Goal: Information Seeking & Learning: Understand process/instructions

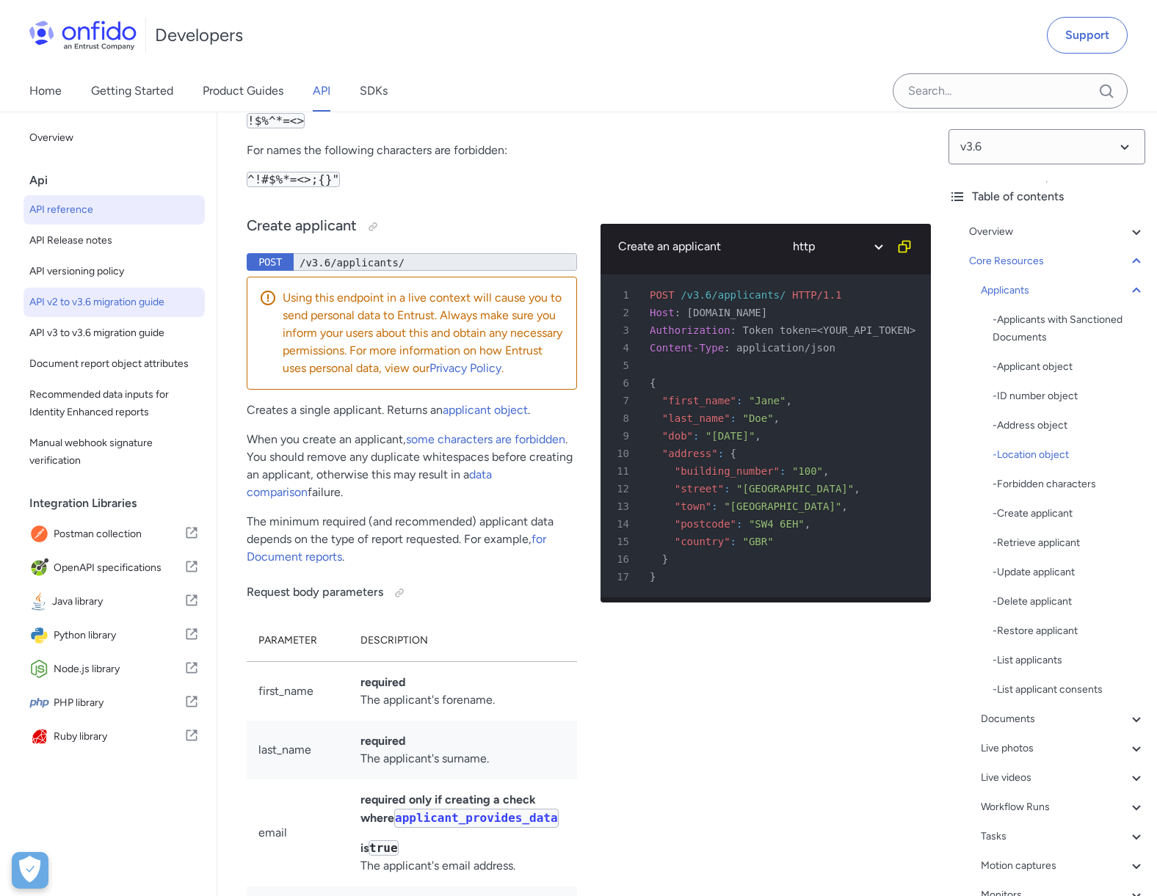
click at [112, 308] on span "API v2 to v3.6 migration guide" at bounding box center [114, 303] width 170 height 18
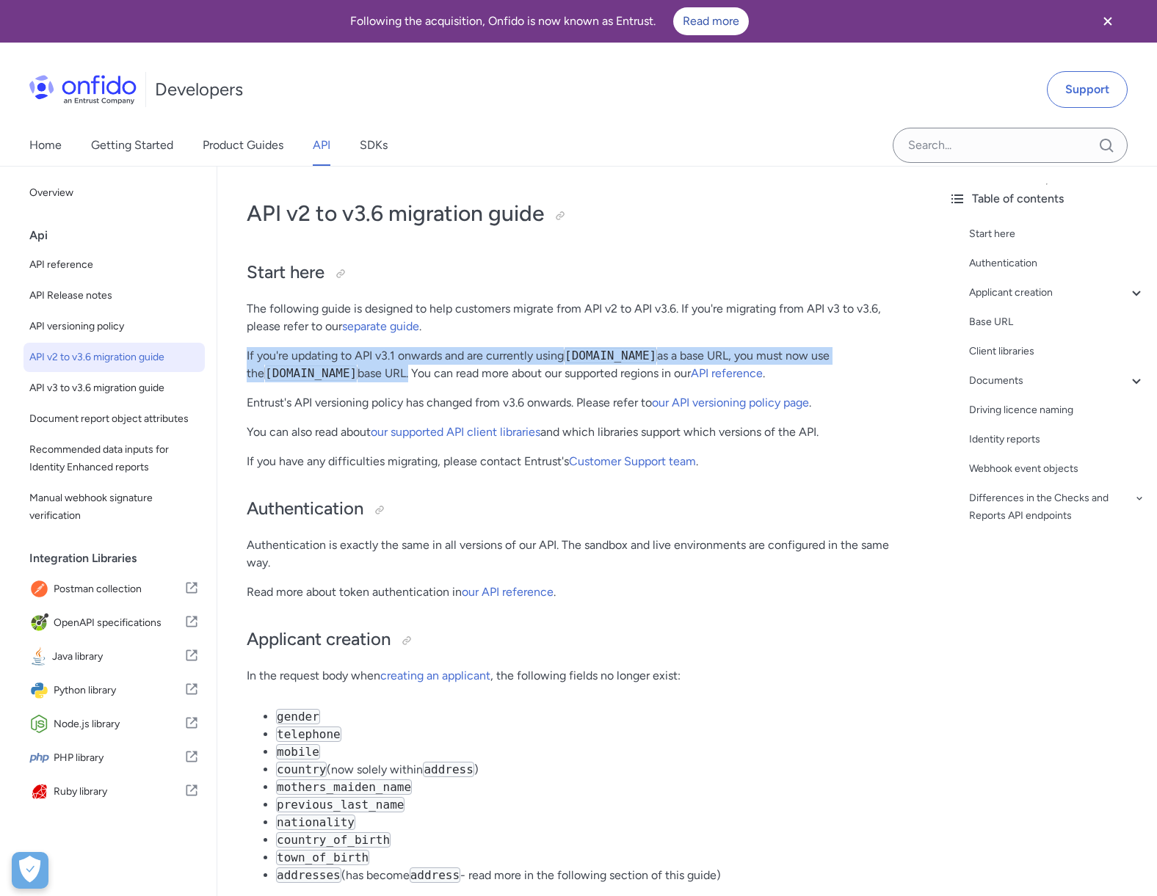
drag, startPoint x: 420, startPoint y: 373, endPoint x: 422, endPoint y: 343, distance: 29.4
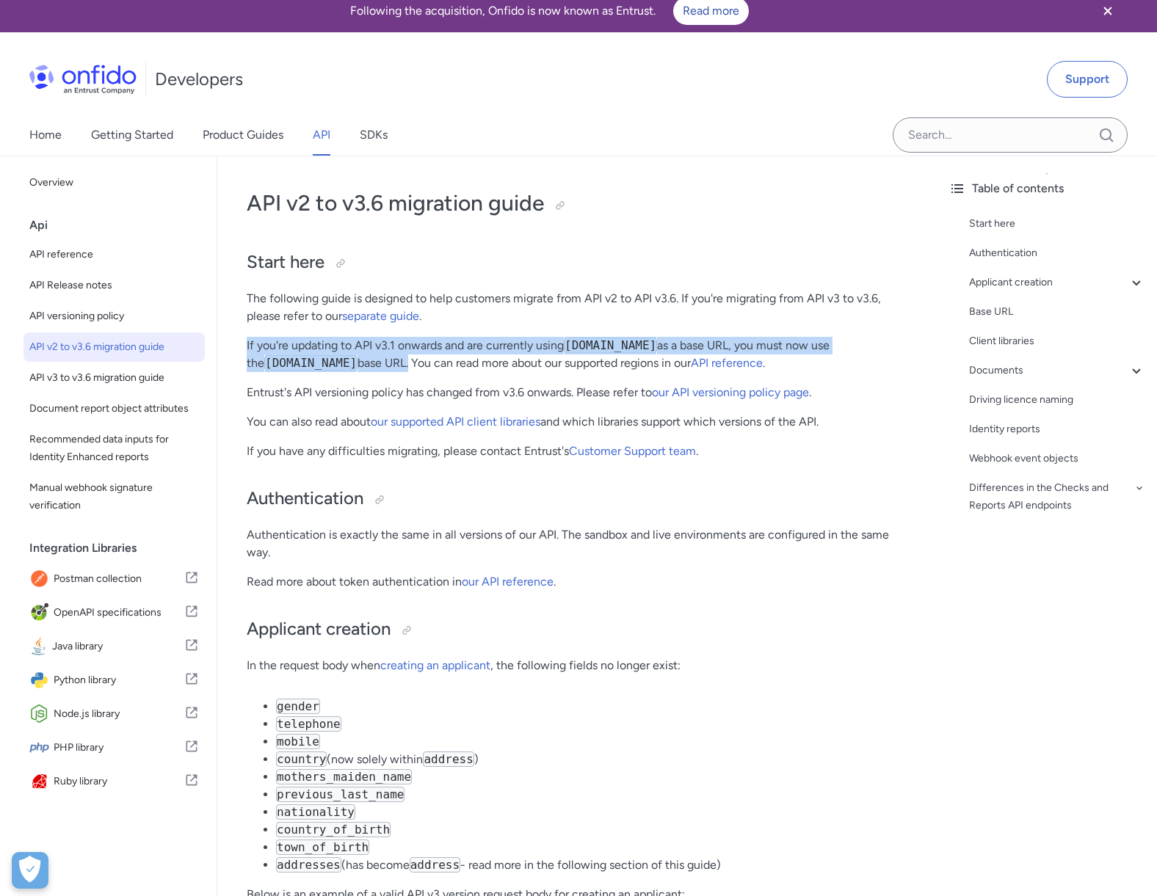
scroll to position [13, 0]
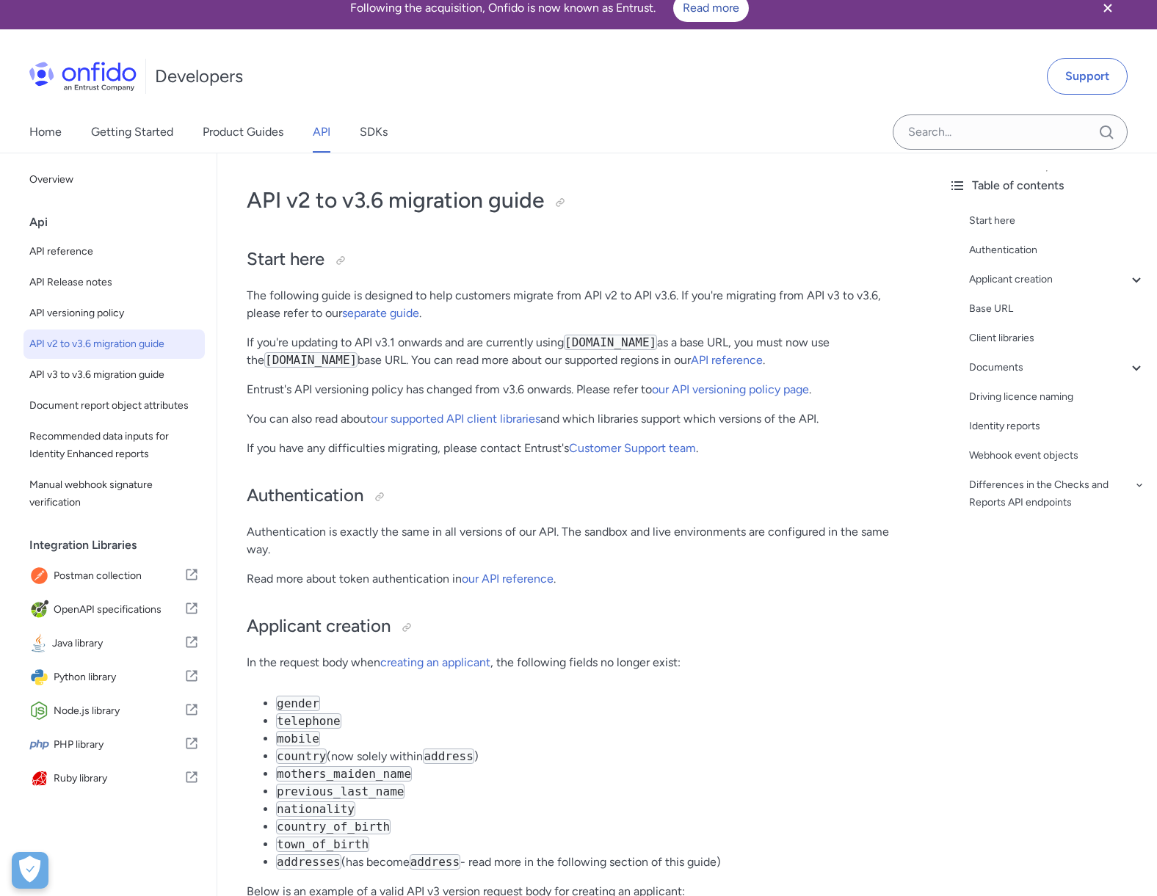
click at [487, 361] on p "If you're updating to API v3.1 onwards and are currently using [DOMAIN_NAME] as…" at bounding box center [577, 351] width 660 height 35
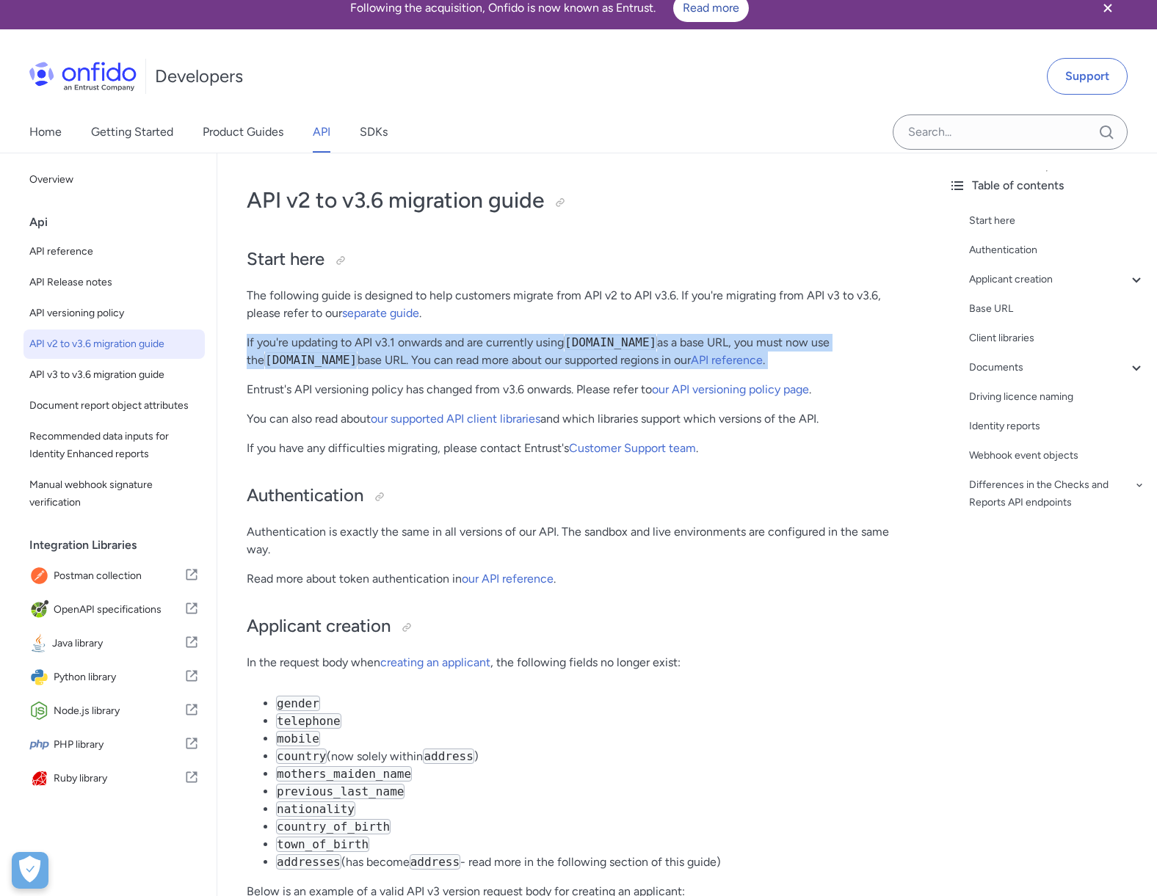
click at [487, 361] on p "If you're updating to API v3.1 onwards and are currently using [DOMAIN_NAME] as…" at bounding box center [577, 351] width 660 height 35
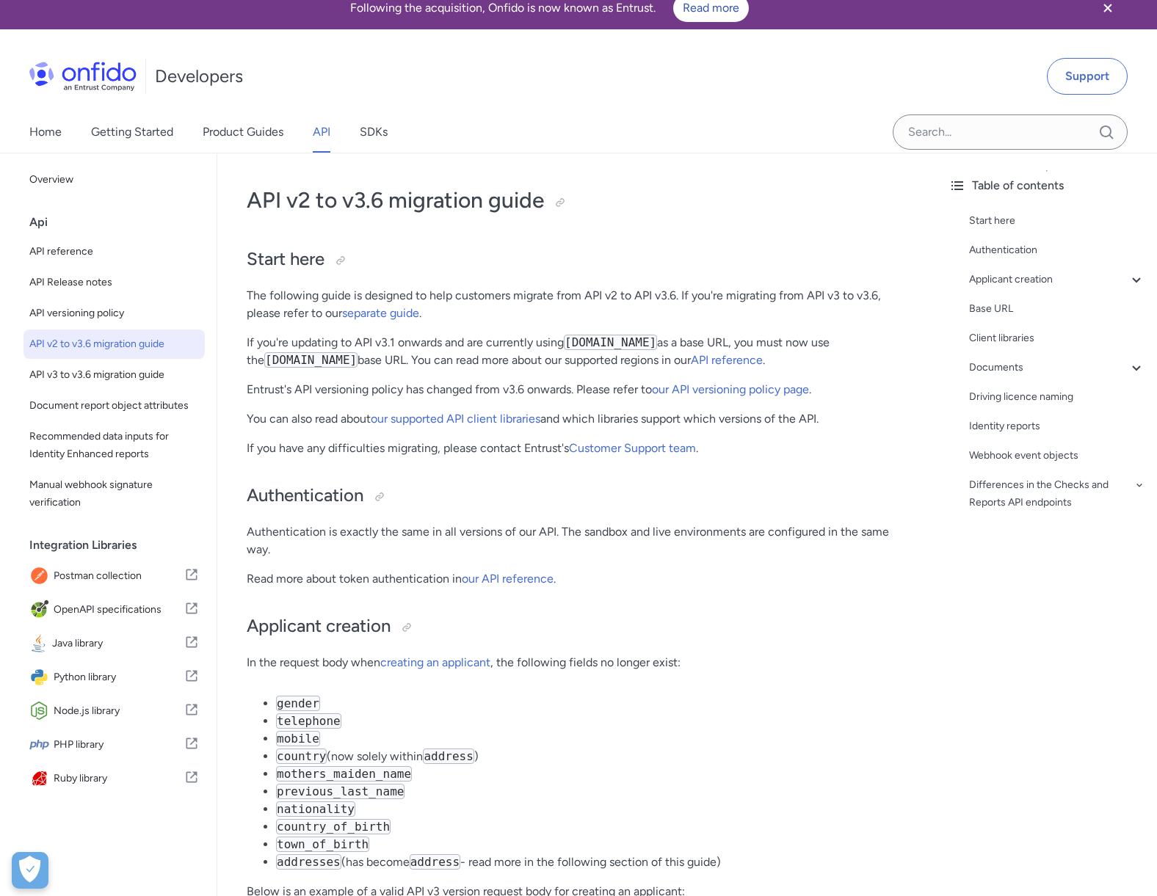
click at [532, 363] on p "If you're updating to API v3.1 onwards and are currently using [DOMAIN_NAME] as…" at bounding box center [577, 351] width 660 height 35
click at [331, 386] on p "Entrust's API versioning policy has changed from v3.6 onwards. Please refer to …" at bounding box center [577, 390] width 660 height 18
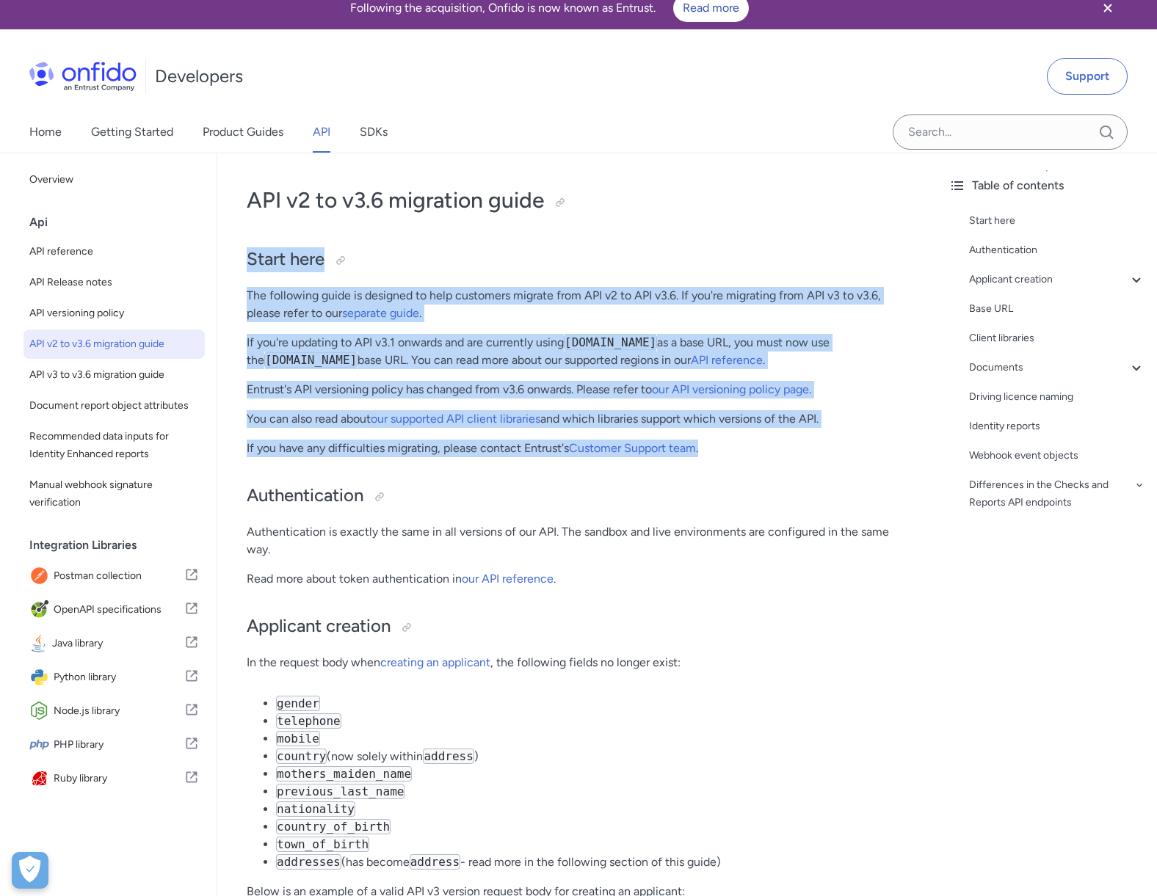
drag, startPoint x: 735, startPoint y: 467, endPoint x: 230, endPoint y: 246, distance: 552.1
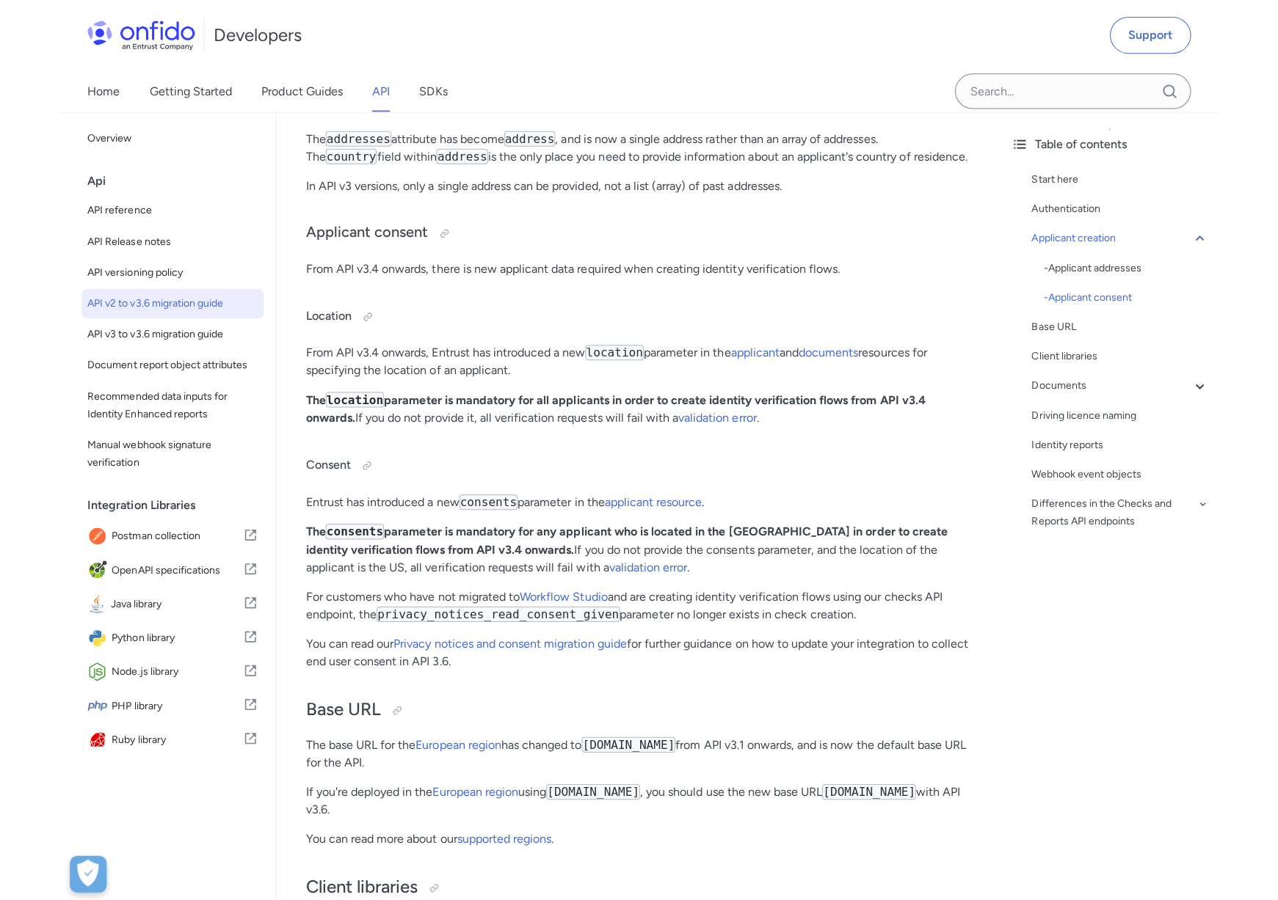
scroll to position [1158, 0]
